Goal: Use online tool/utility: Utilize a website feature to perform a specific function

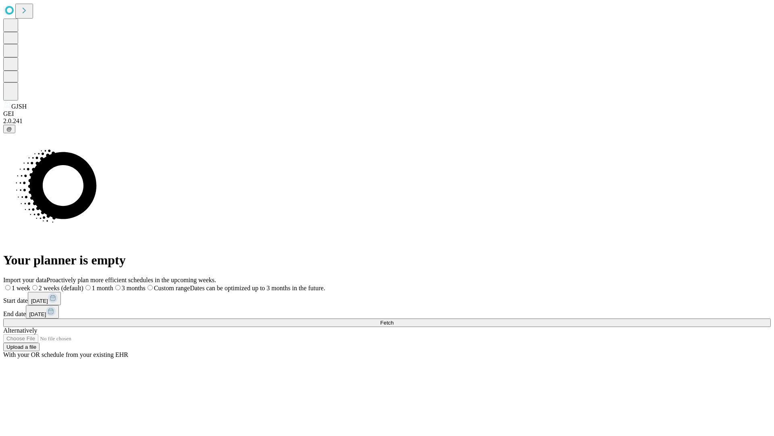
click at [394, 319] on span "Fetch" at bounding box center [386, 322] width 13 height 6
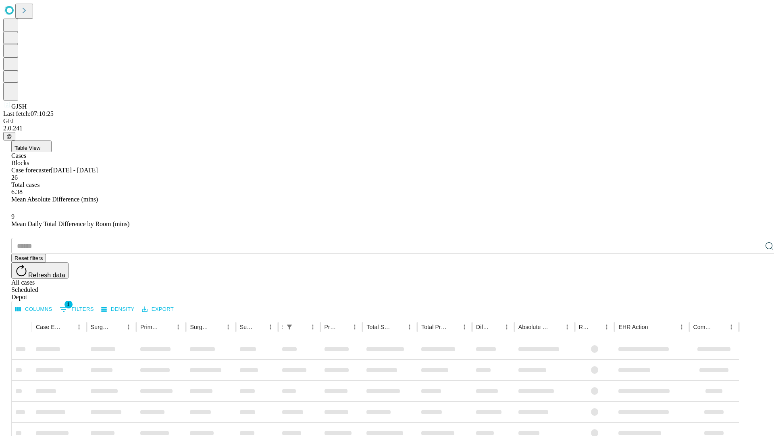
click at [40, 145] on span "Table View" at bounding box center [28, 148] width 26 height 6
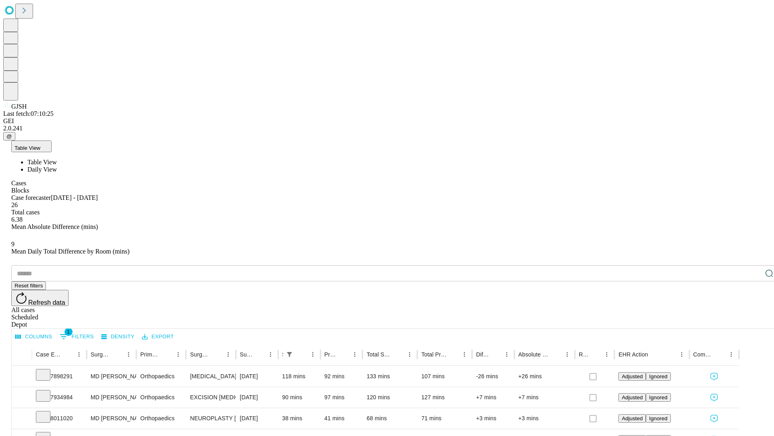
click at [57, 166] on span "Daily View" at bounding box center [41, 169] width 29 height 7
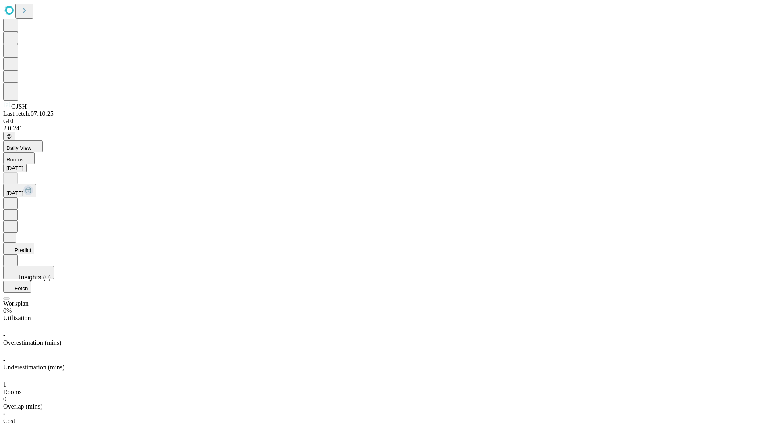
click at [34, 242] on button "Predict" at bounding box center [18, 248] width 31 height 12
